Goal: Transaction & Acquisition: Purchase product/service

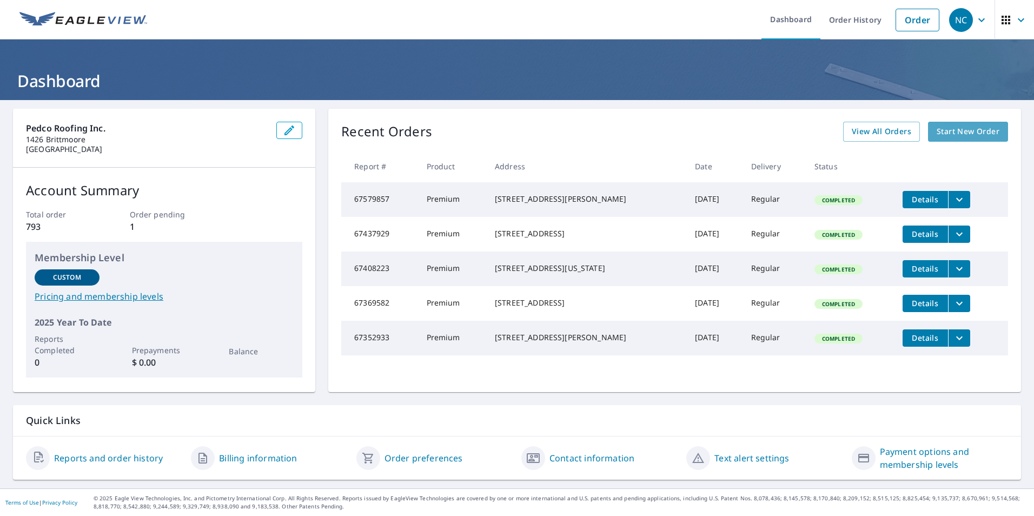
click at [959, 129] on span "Start New Order" at bounding box center [968, 132] width 63 height 14
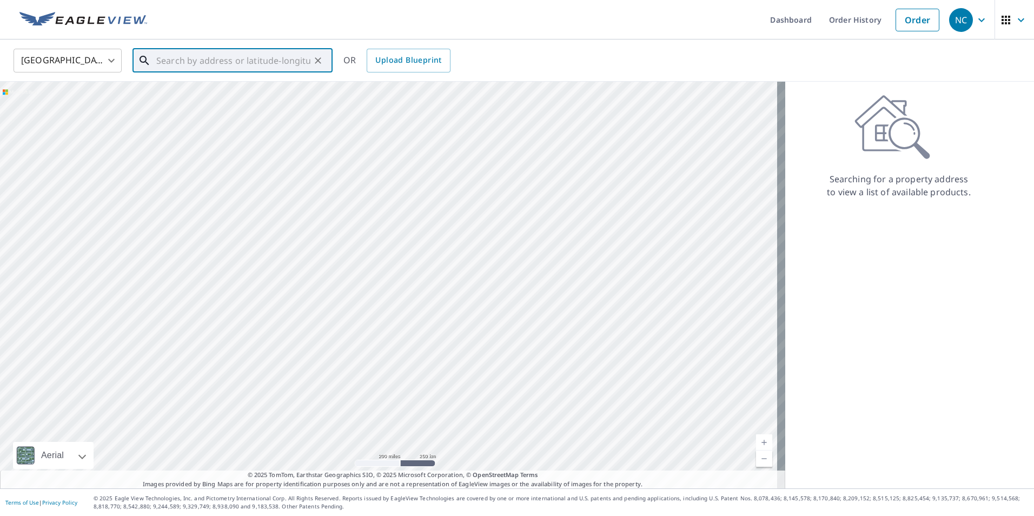
click at [191, 59] on input "text" at bounding box center [233, 60] width 154 height 30
click at [187, 93] on span "[STREET_ADDRESS]" at bounding box center [239, 91] width 170 height 13
type input "[STREET_ADDRESS]"
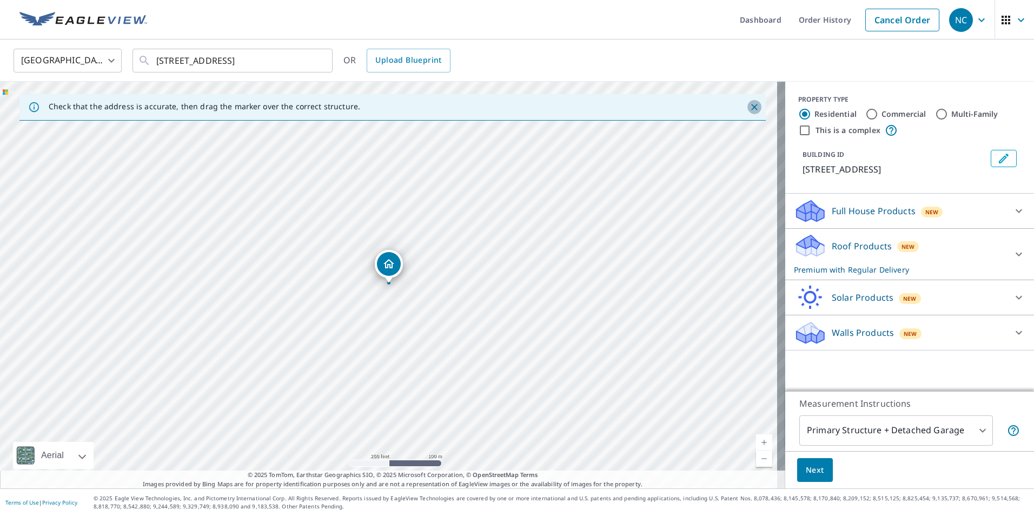
click at [749, 109] on icon "Close" at bounding box center [754, 107] width 11 height 11
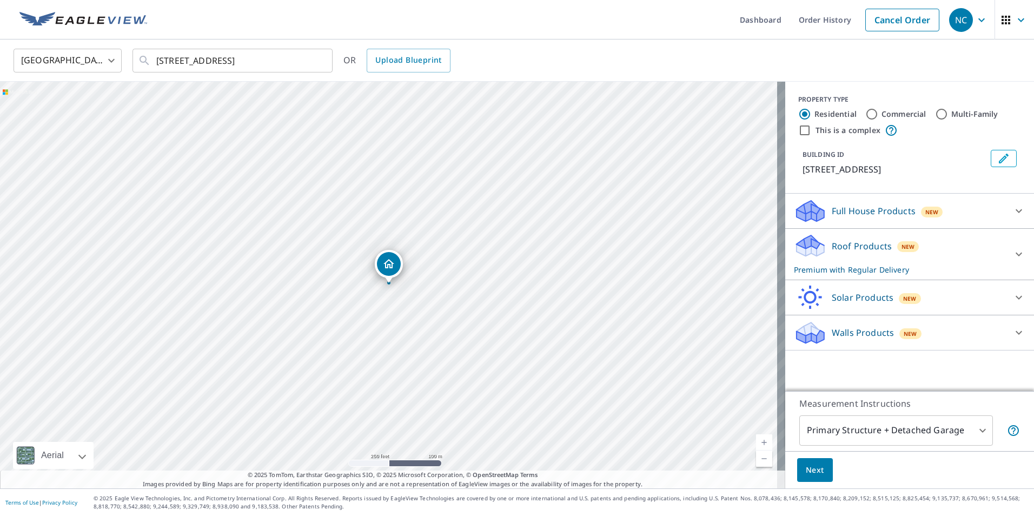
click at [758, 442] on link "Current Level 17, Zoom In" at bounding box center [764, 442] width 16 height 16
click at [758, 442] on link "Current Level 18, Zoom In" at bounding box center [764, 442] width 16 height 16
click at [758, 442] on link "Current Level 19, Zoom In" at bounding box center [764, 442] width 16 height 16
click at [758, 442] on link "Current Level 20, Zoom In Disabled" at bounding box center [764, 442] width 16 height 16
click at [806, 475] on span "Next" at bounding box center [815, 471] width 18 height 14
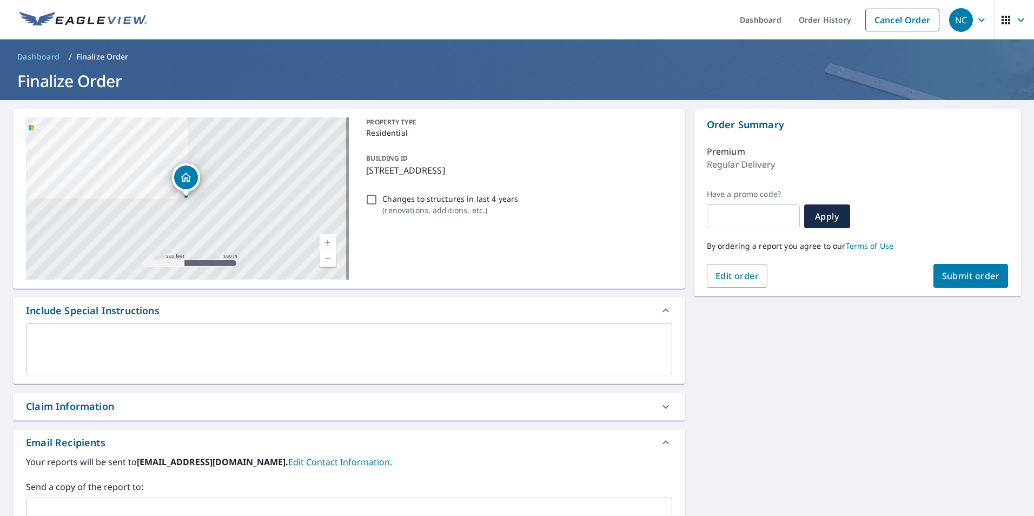
click at [965, 272] on span "Submit order" at bounding box center [971, 276] width 58 height 12
